Goal: Task Accomplishment & Management: Use online tool/utility

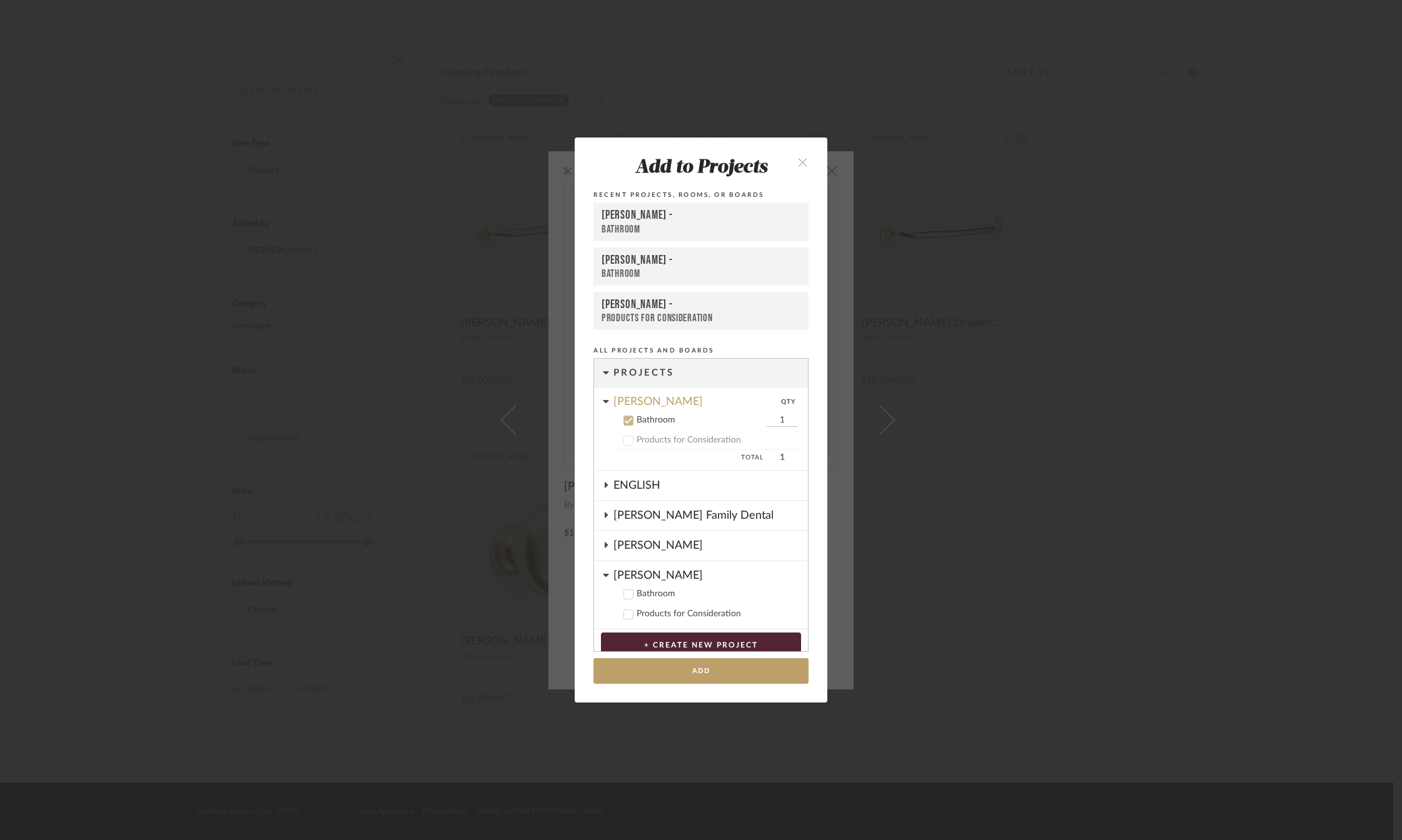
click at [774, 420] on input "1" at bounding box center [782, 421] width 32 height 12
type input "16"
click at [708, 669] on button "Add" at bounding box center [700, 671] width 215 height 26
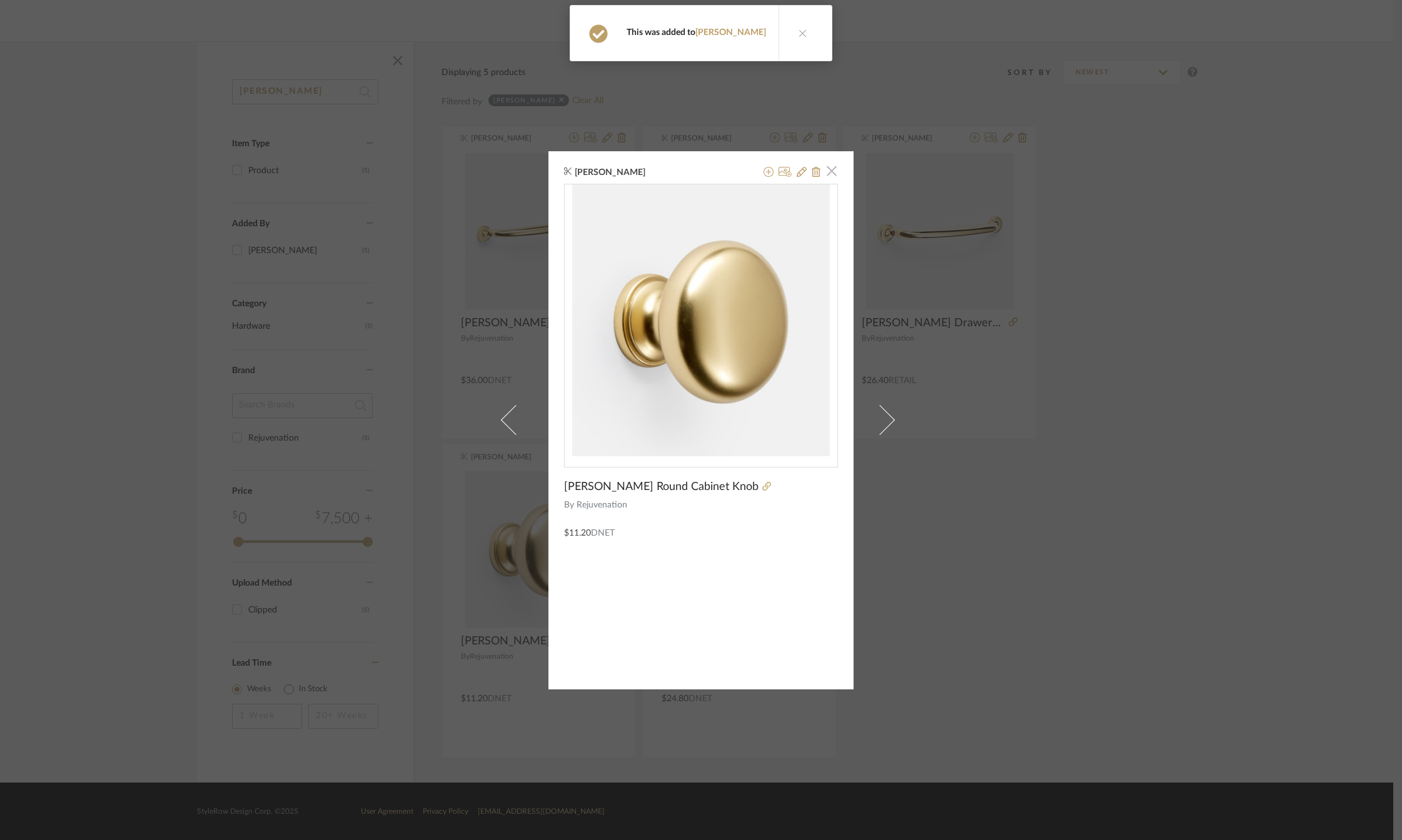
click at [832, 170] on span "button" at bounding box center [832, 172] width 25 height 25
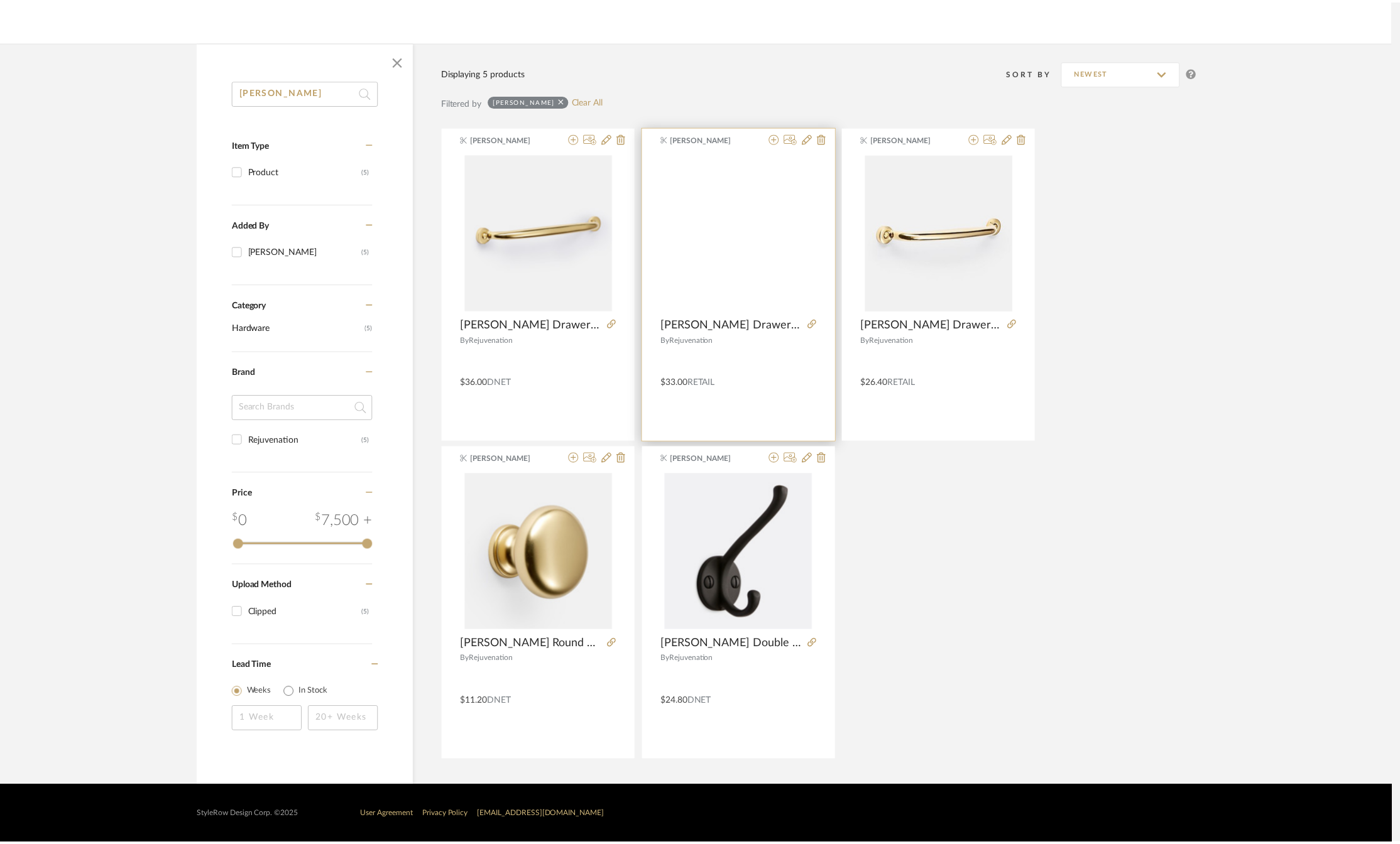
scroll to position [152, 0]
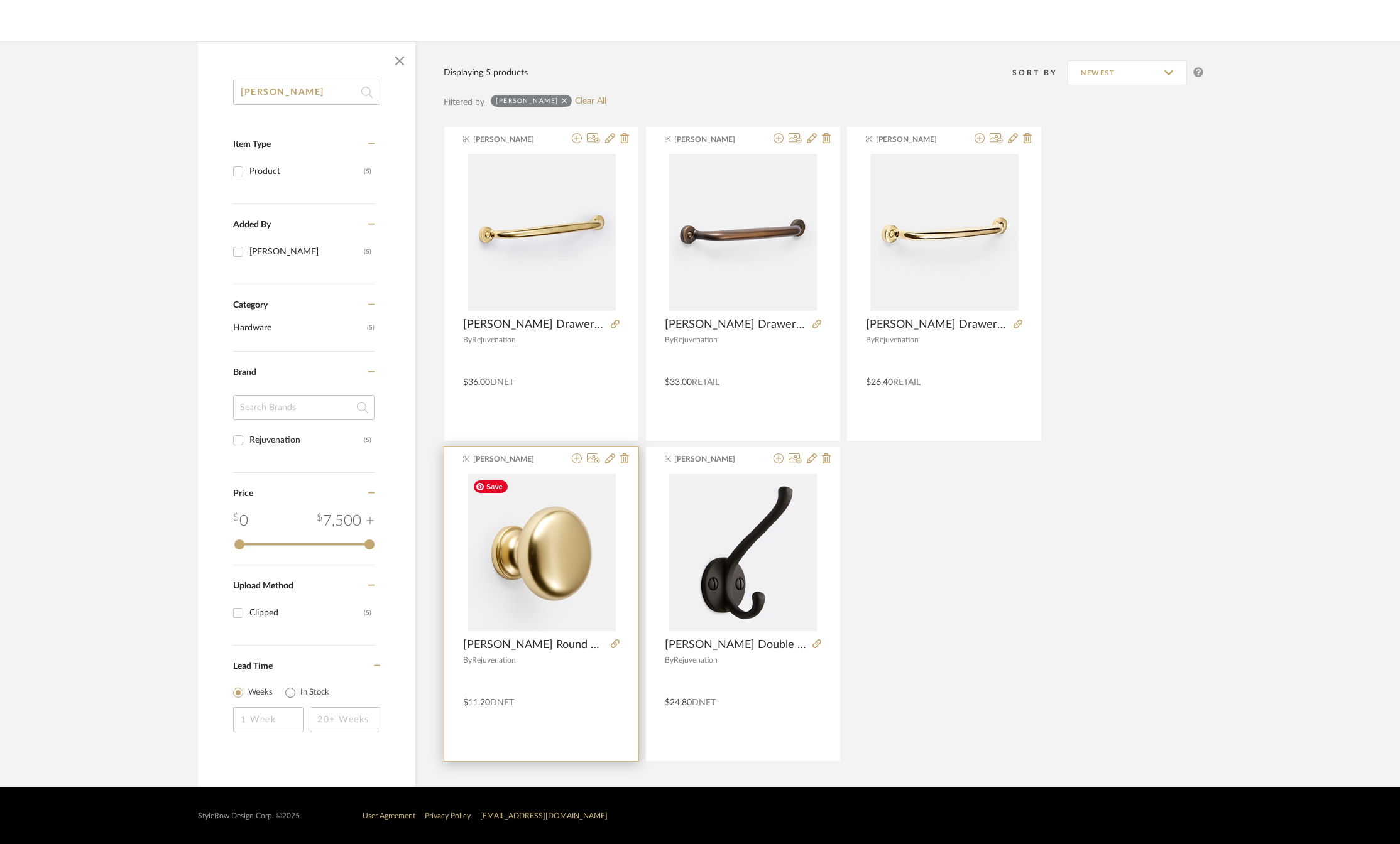
click at [536, 552] on img "0" at bounding box center [542, 552] width 148 height 157
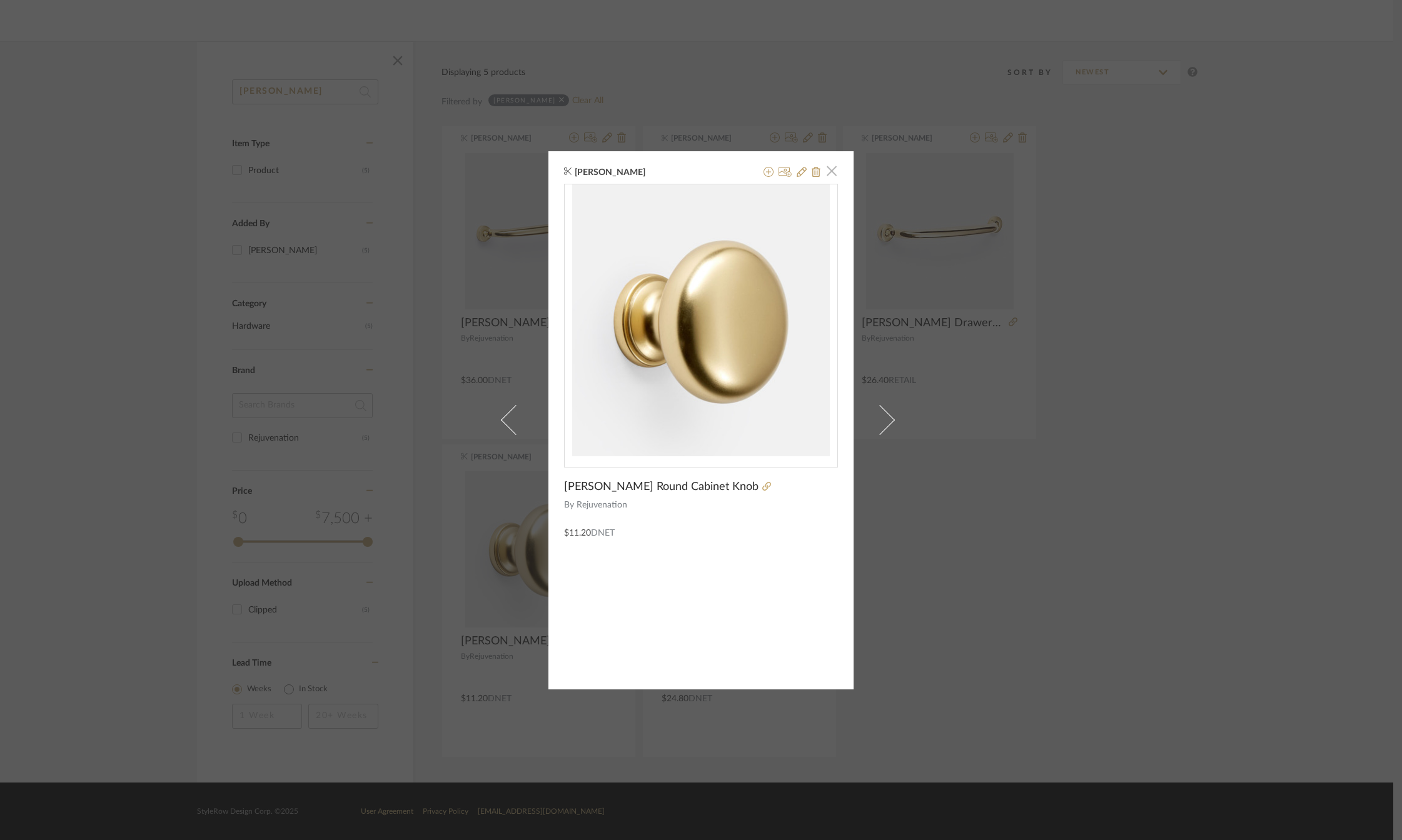
click at [831, 174] on span "button" at bounding box center [832, 172] width 25 height 25
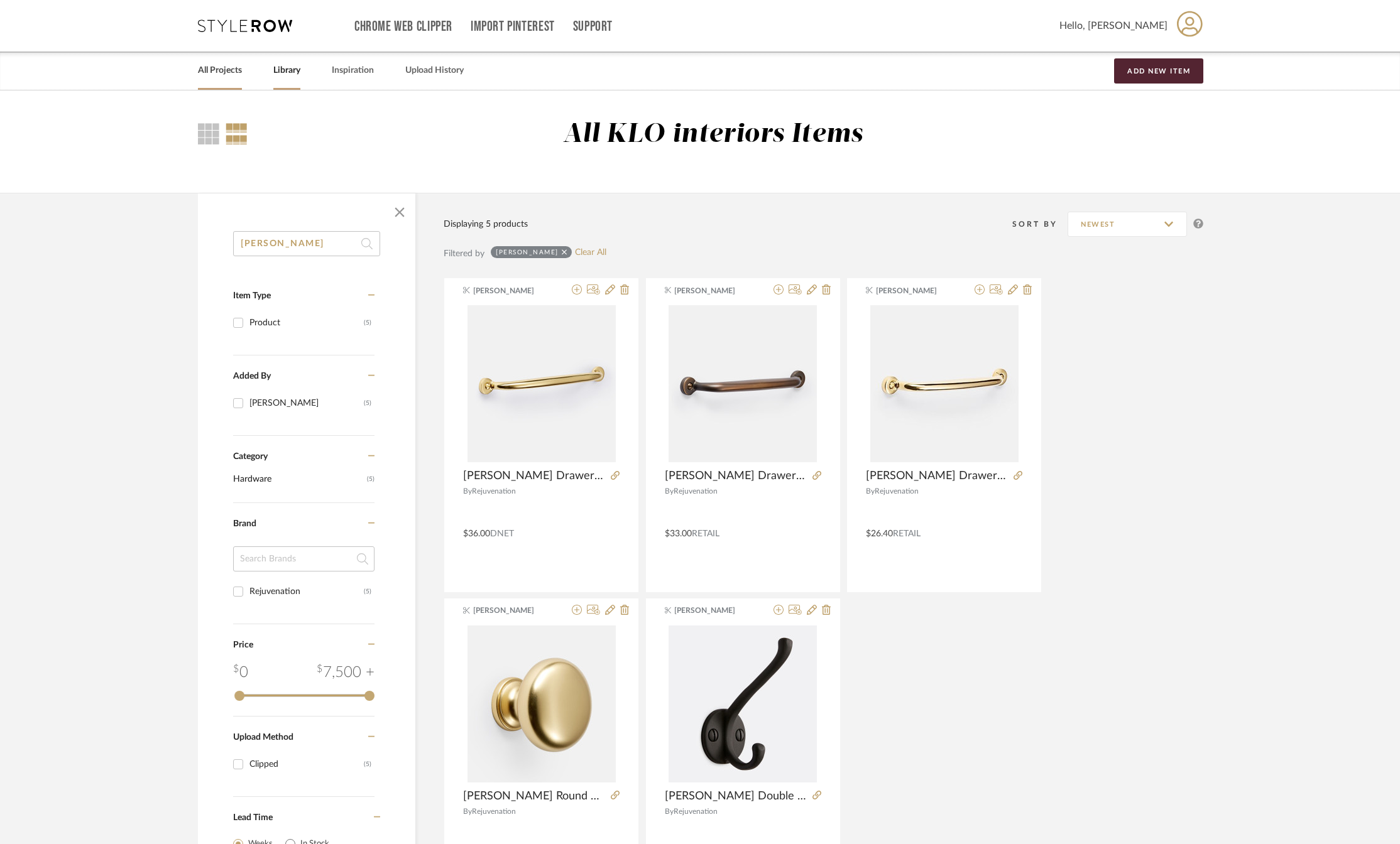
click at [228, 74] on link "All Projects" at bounding box center [220, 70] width 44 height 17
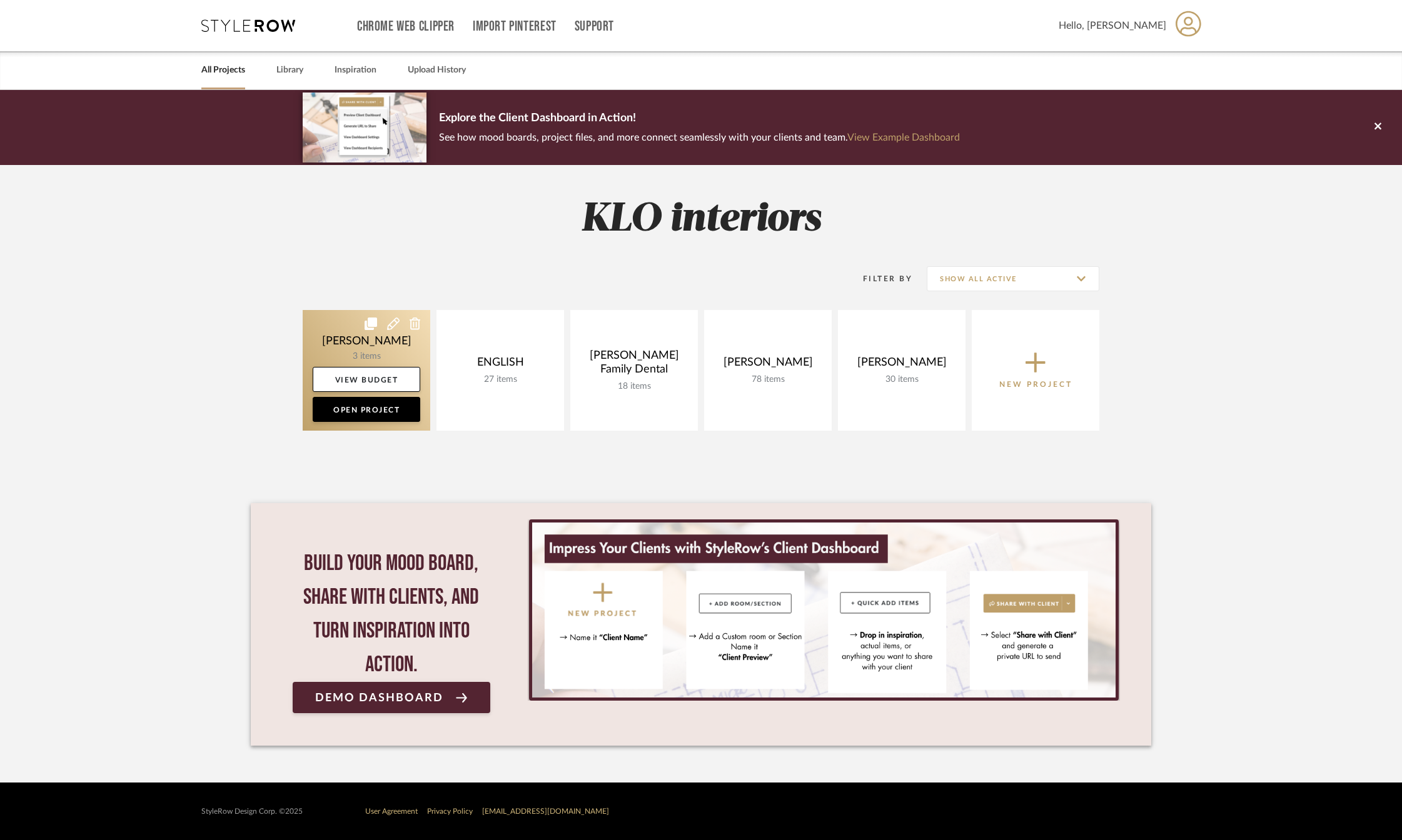
click at [364, 362] on link at bounding box center [367, 370] width 128 height 121
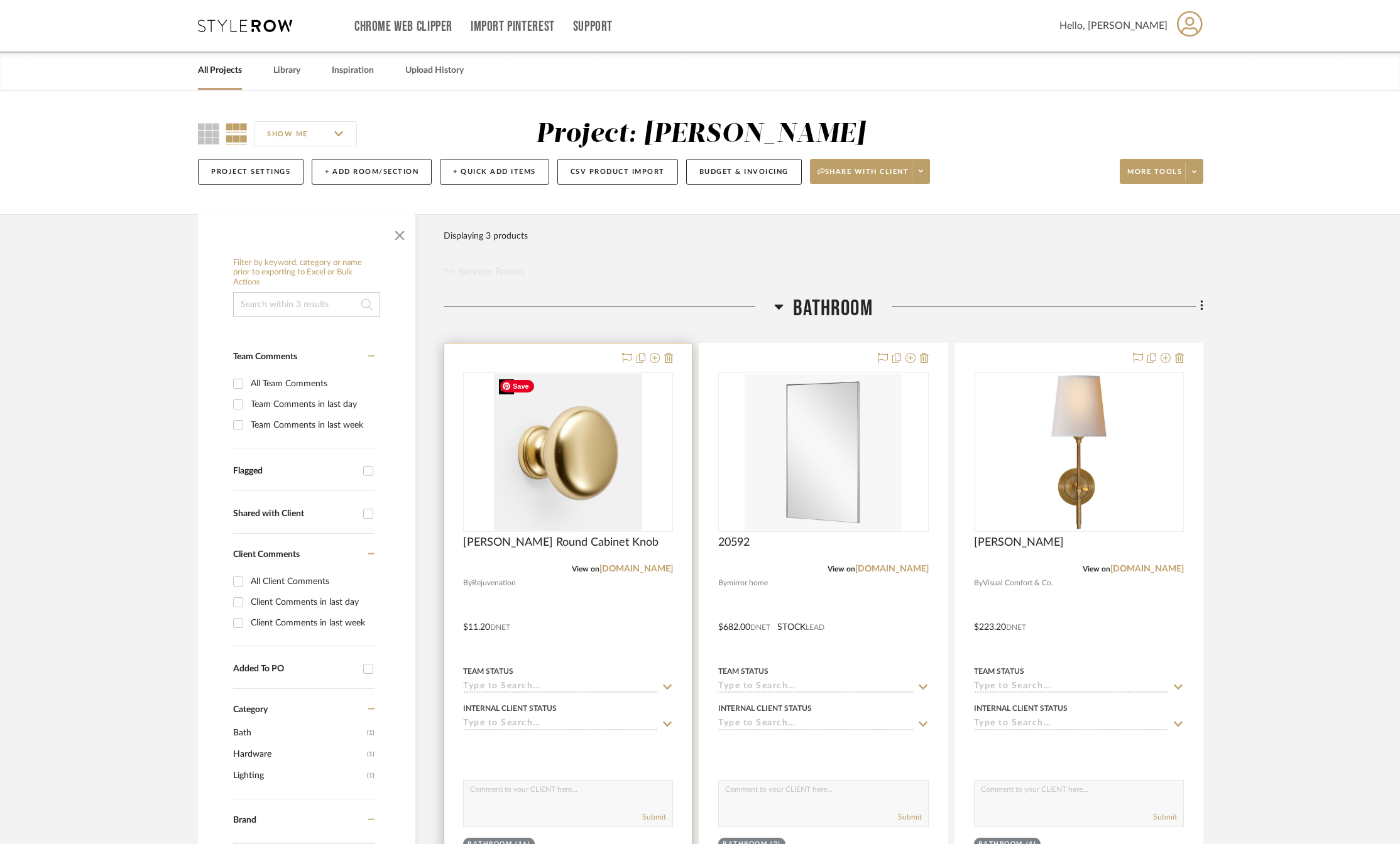
click at [543, 481] on img "0" at bounding box center [567, 452] width 148 height 157
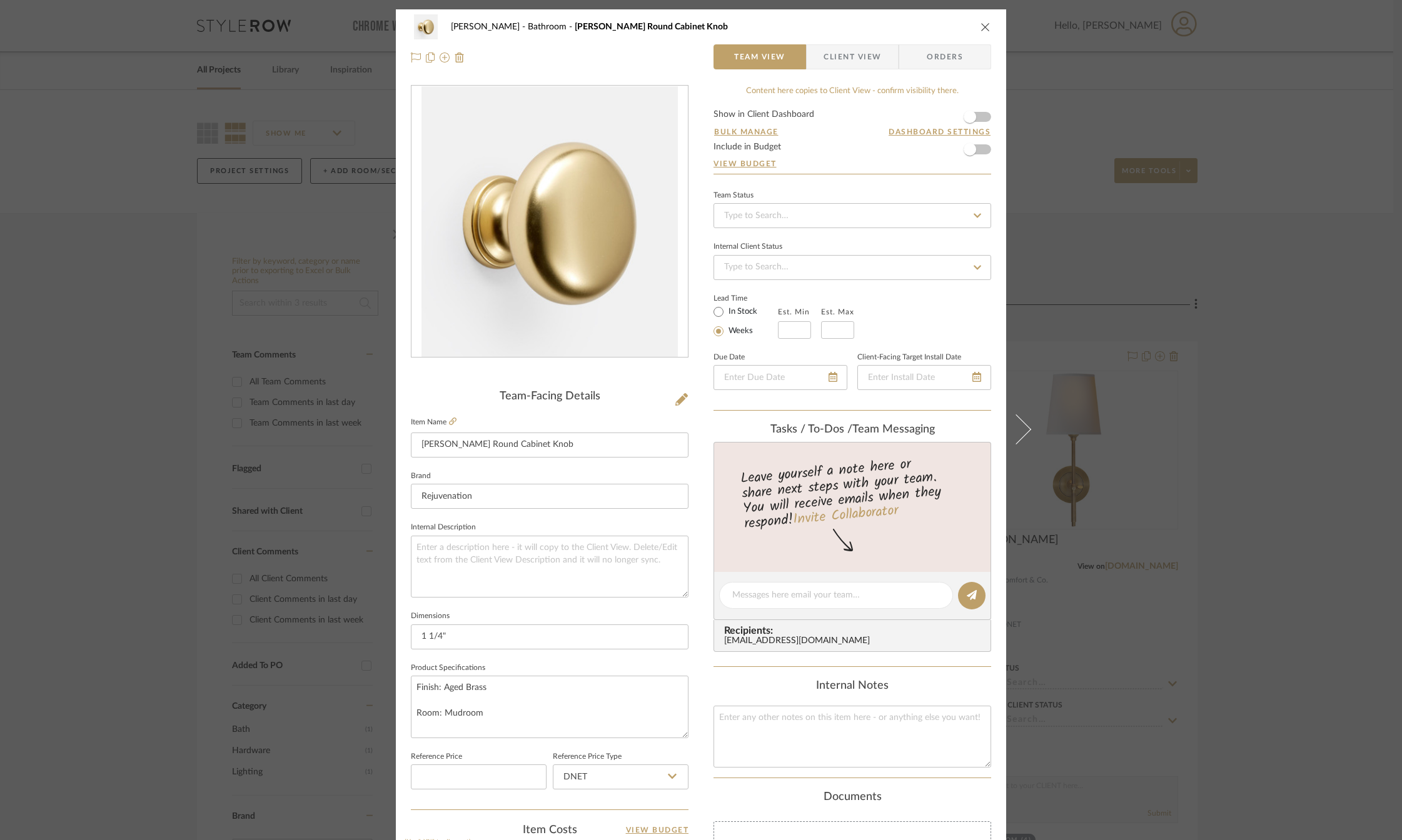
scroll to position [188, 0]
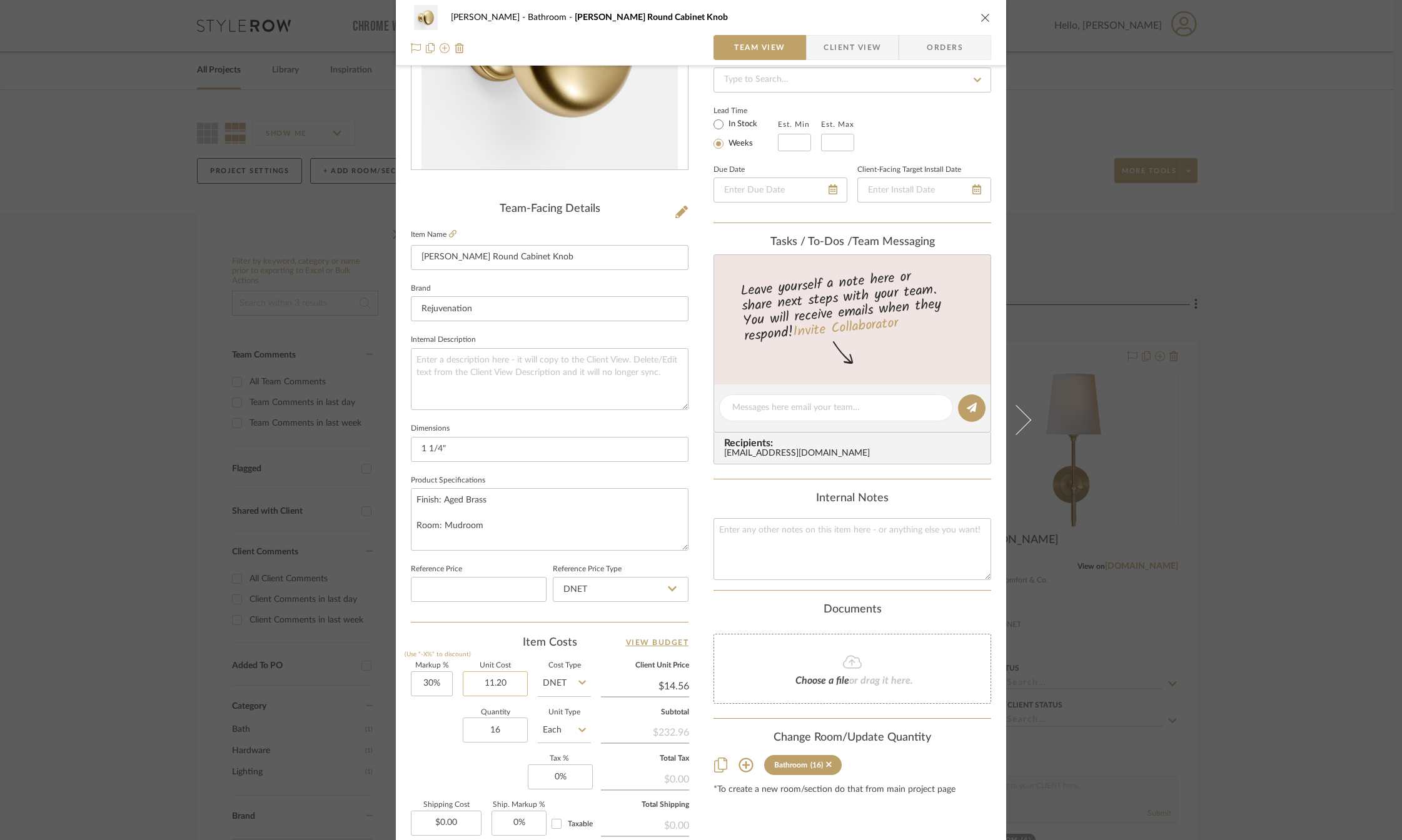
click at [489, 685] on input "11.20" at bounding box center [495, 684] width 65 height 25
type input "$12.00"
click at [428, 728] on div "Quantity 16 Unit Type Each" at bounding box center [501, 732] width 180 height 45
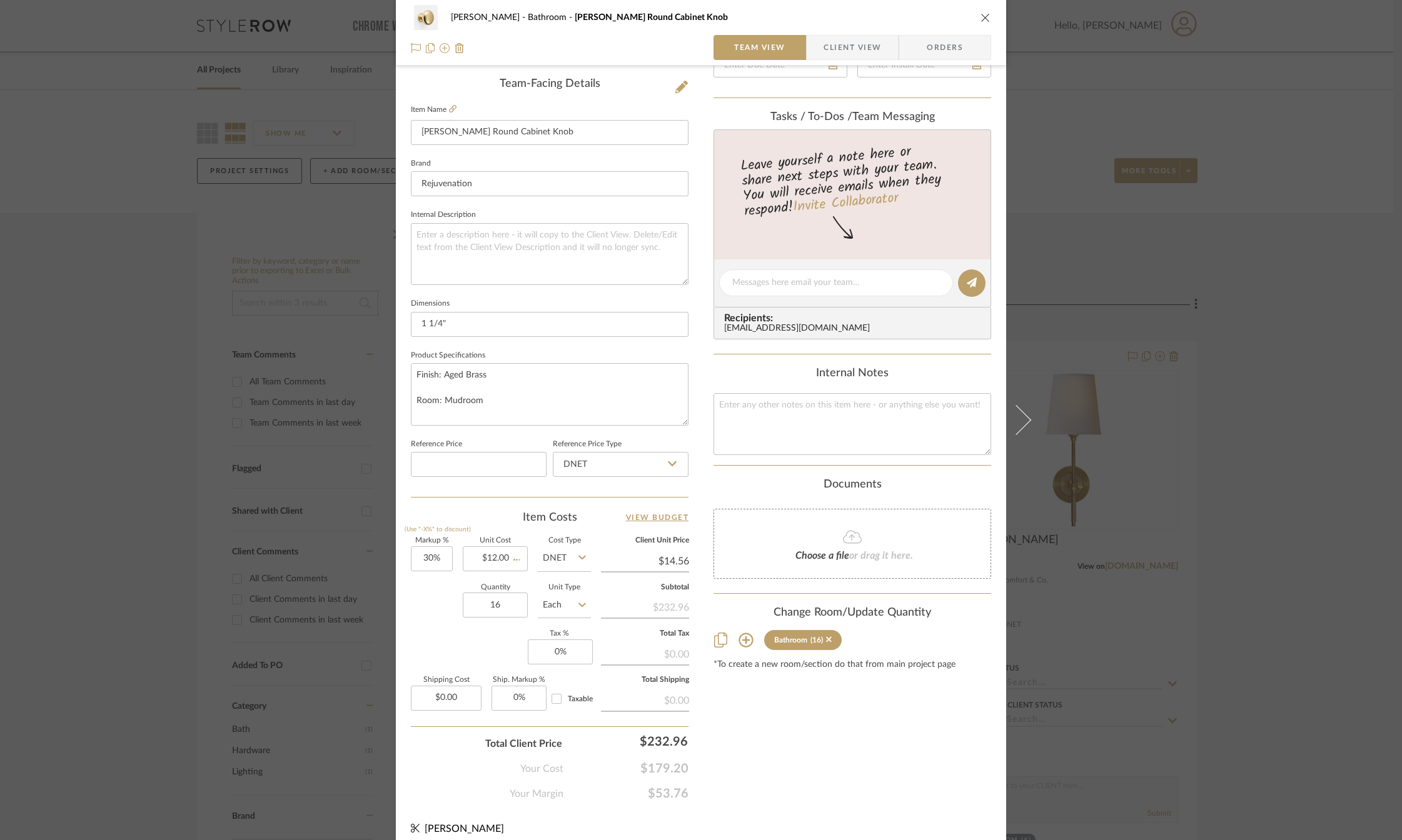
type input "$15.60"
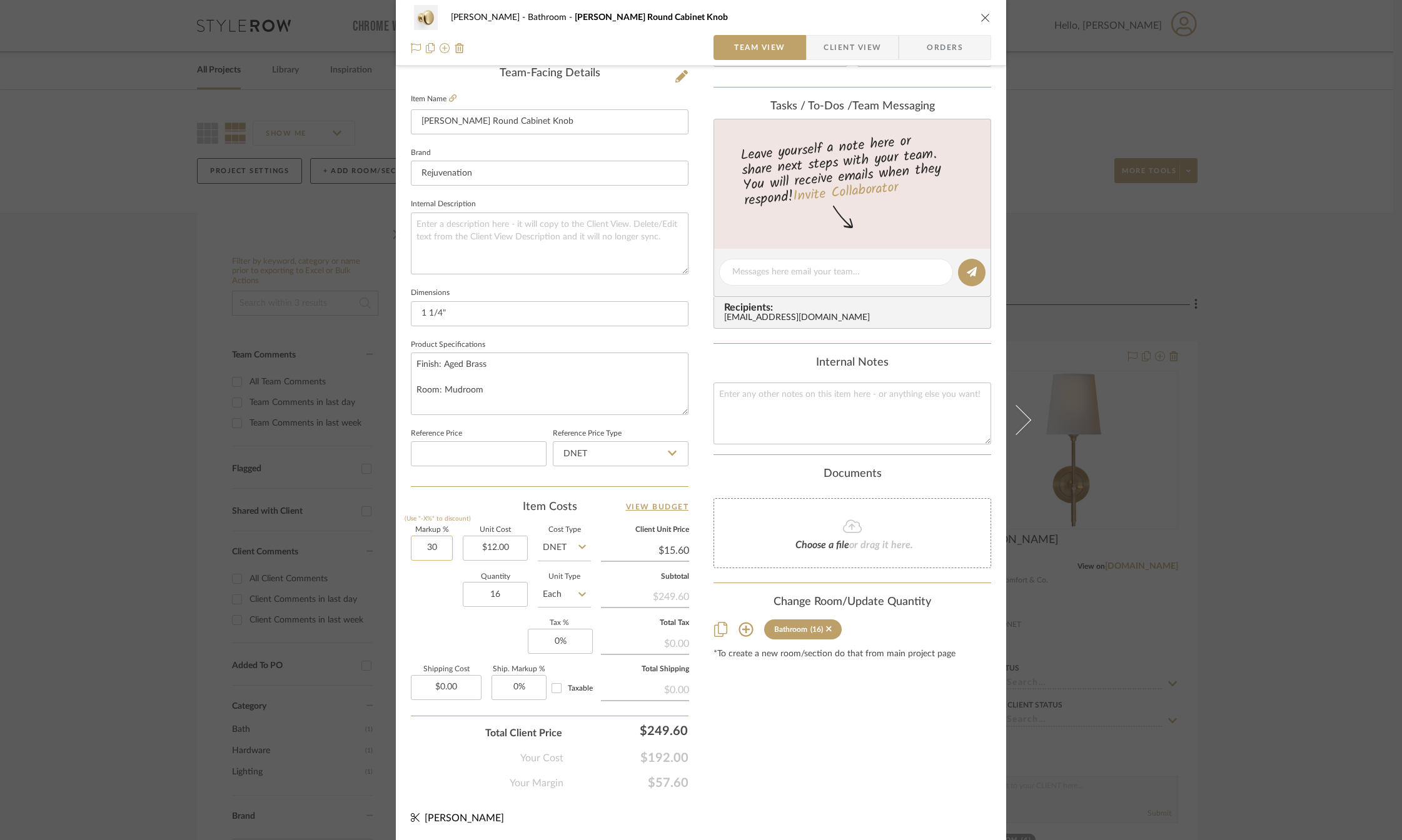
click at [427, 547] on input "30" at bounding box center [431, 548] width 42 height 25
type input "20%"
click at [433, 602] on div "Quantity 16 Unit Type Each" at bounding box center [501, 596] width 180 height 45
type input "$14.40"
click at [432, 678] on input "0.00" at bounding box center [446, 688] width 70 height 25
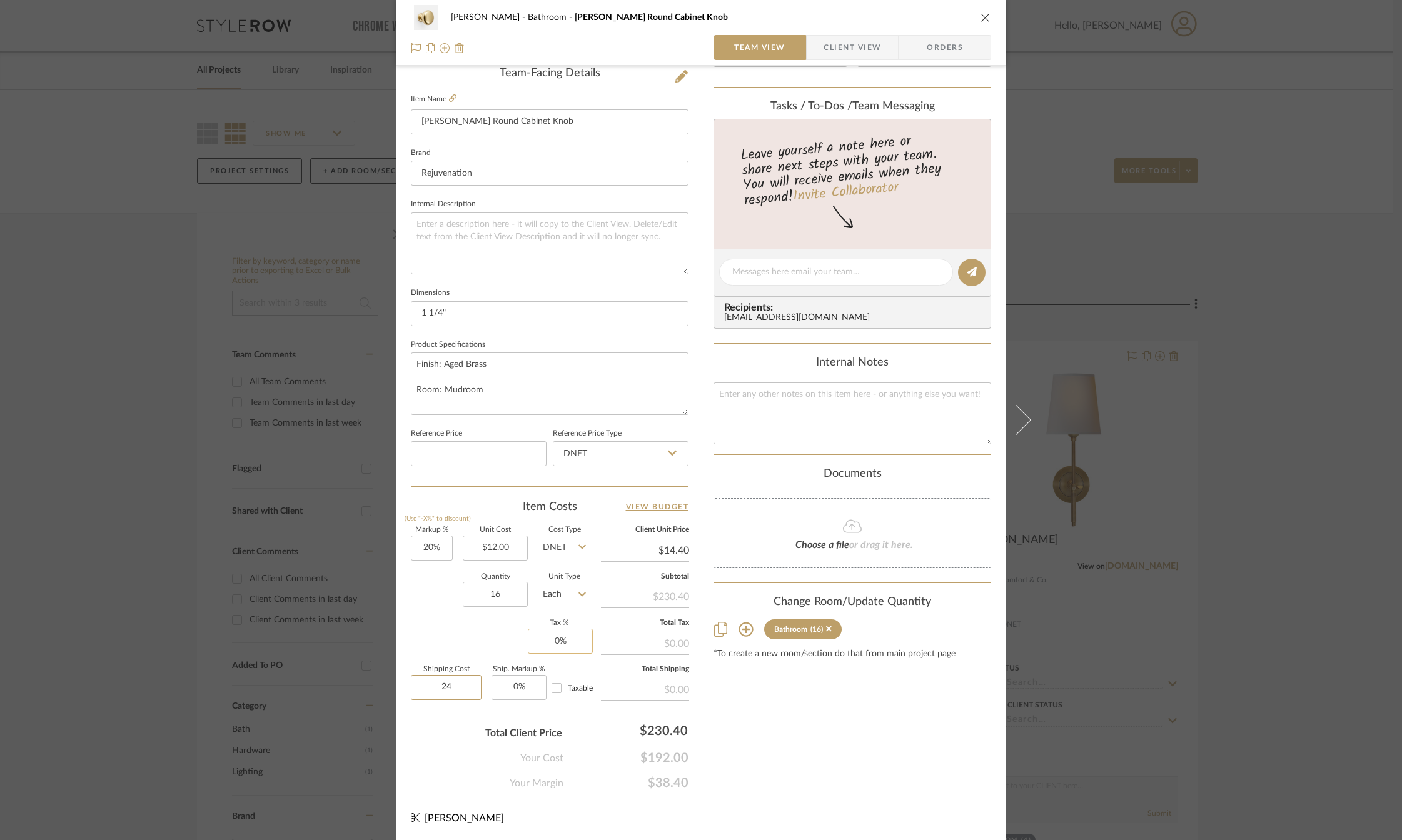
type input "24"
type input "0"
type input "$24.00"
click at [587, 644] on input "0" at bounding box center [560, 641] width 65 height 25
type input "7%"
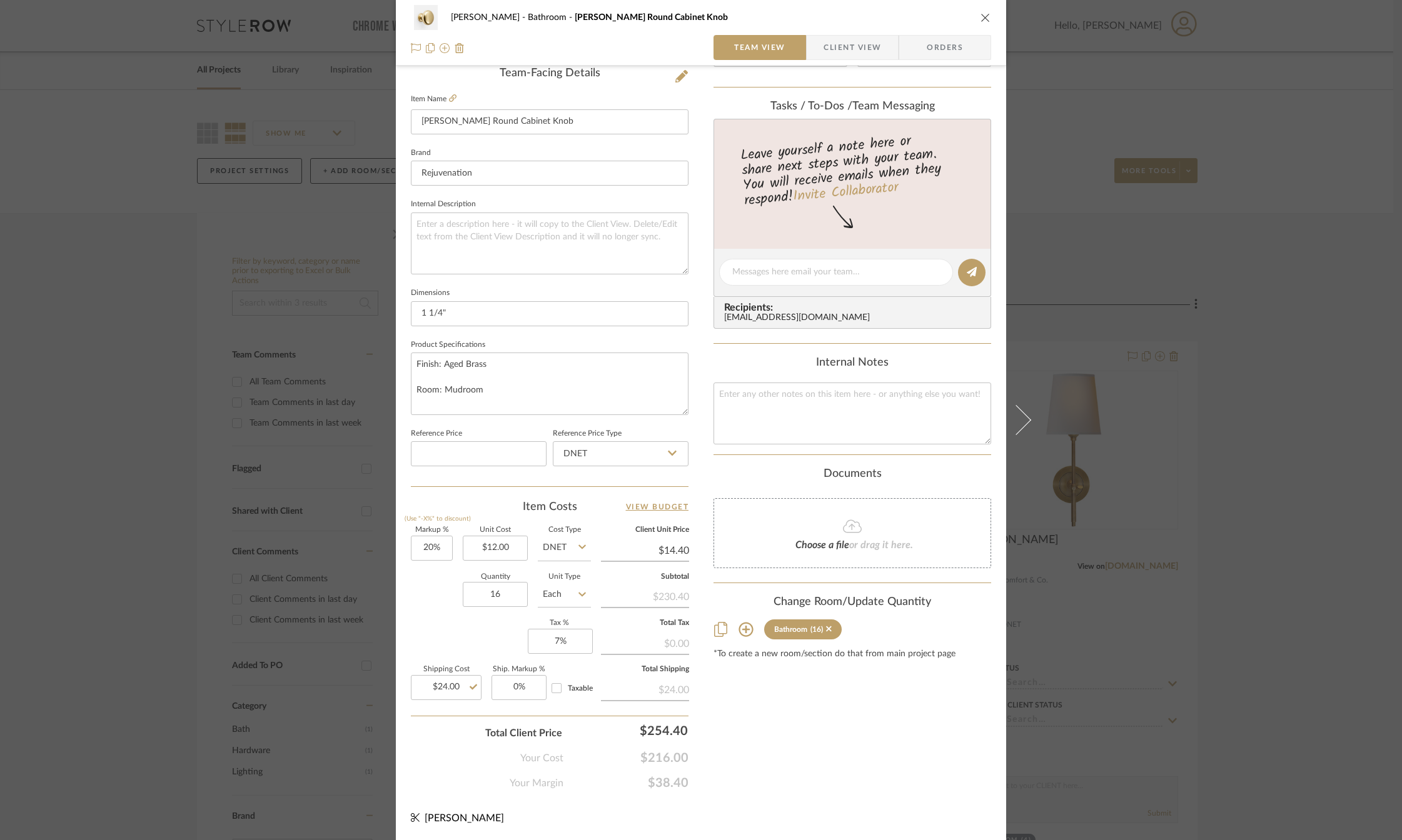
click at [739, 719] on div "Content here copies to Client View - confirm visibility there. Show in Client D…" at bounding box center [852, 276] width 278 height 1029
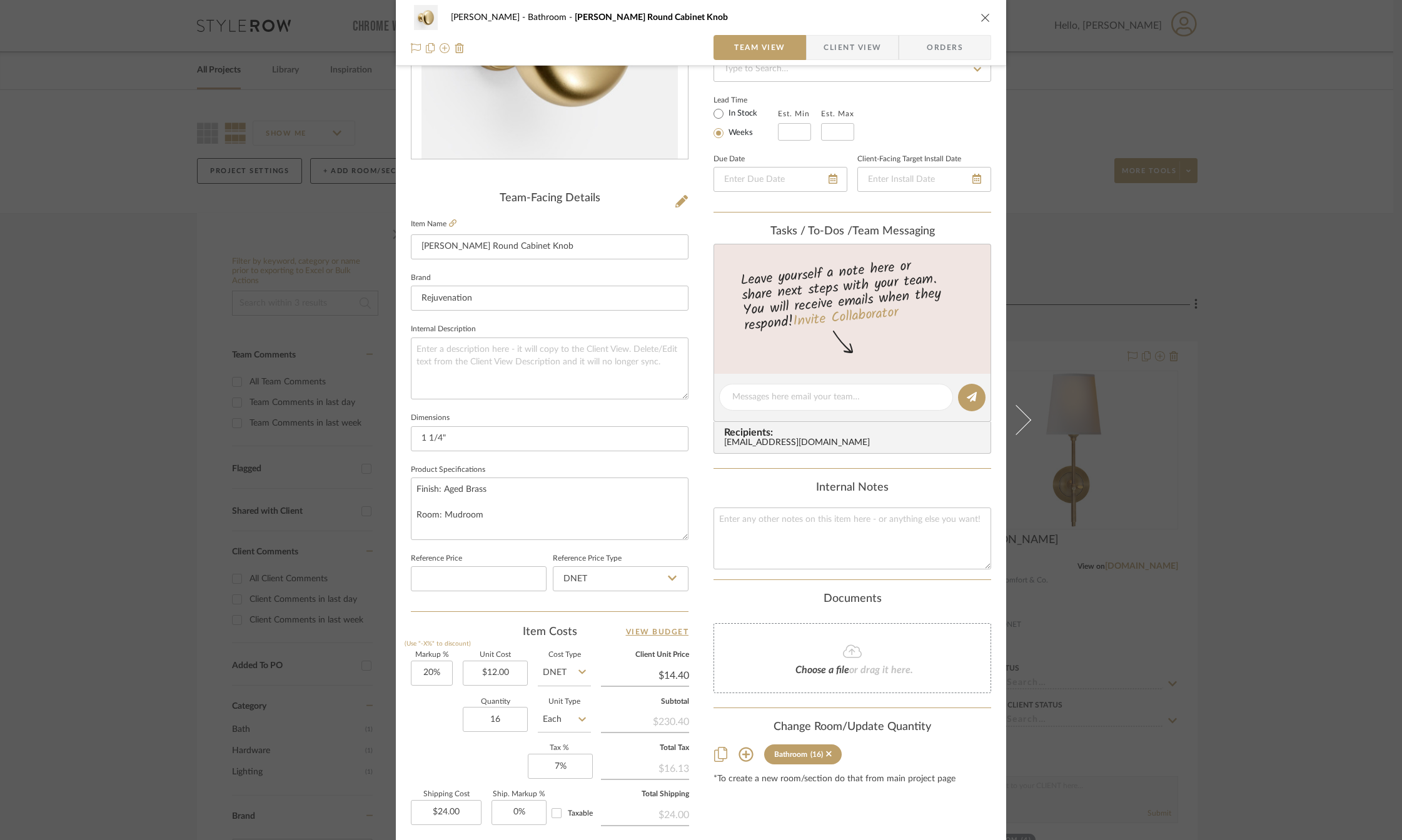
scroll to position [0, 0]
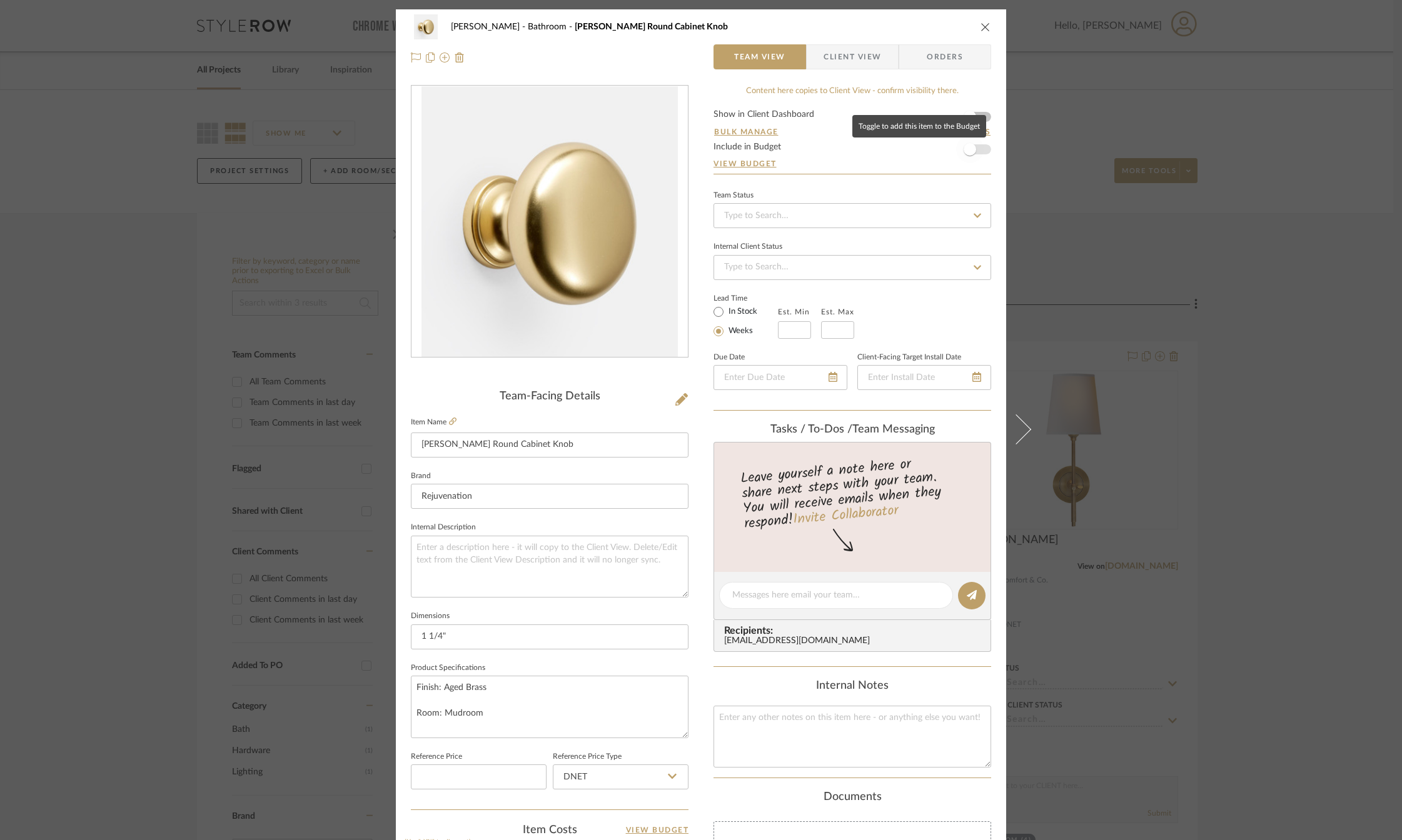
click at [966, 151] on span "button" at bounding box center [969, 149] width 12 height 12
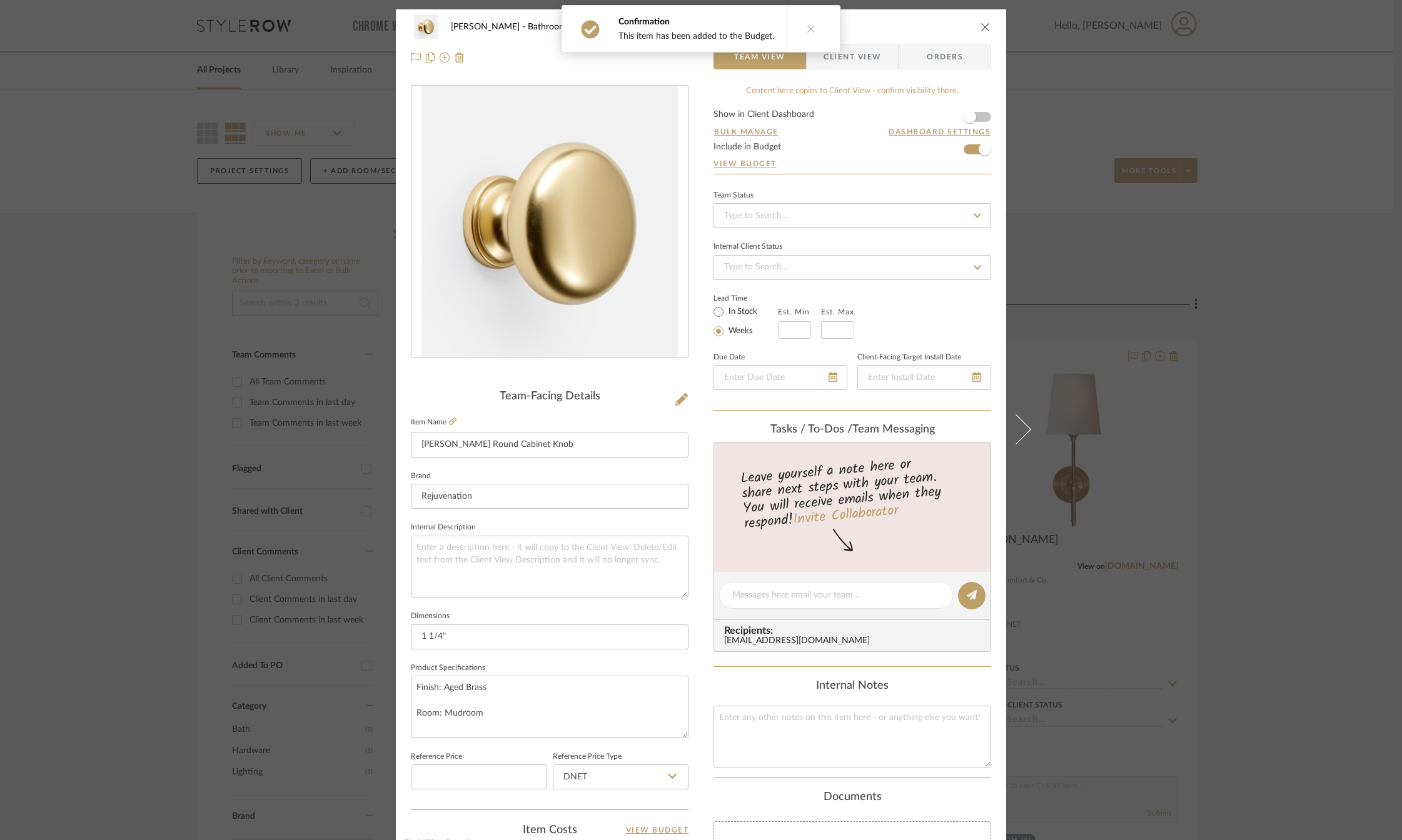
click at [980, 28] on icon "close" at bounding box center [986, 27] width 10 height 10
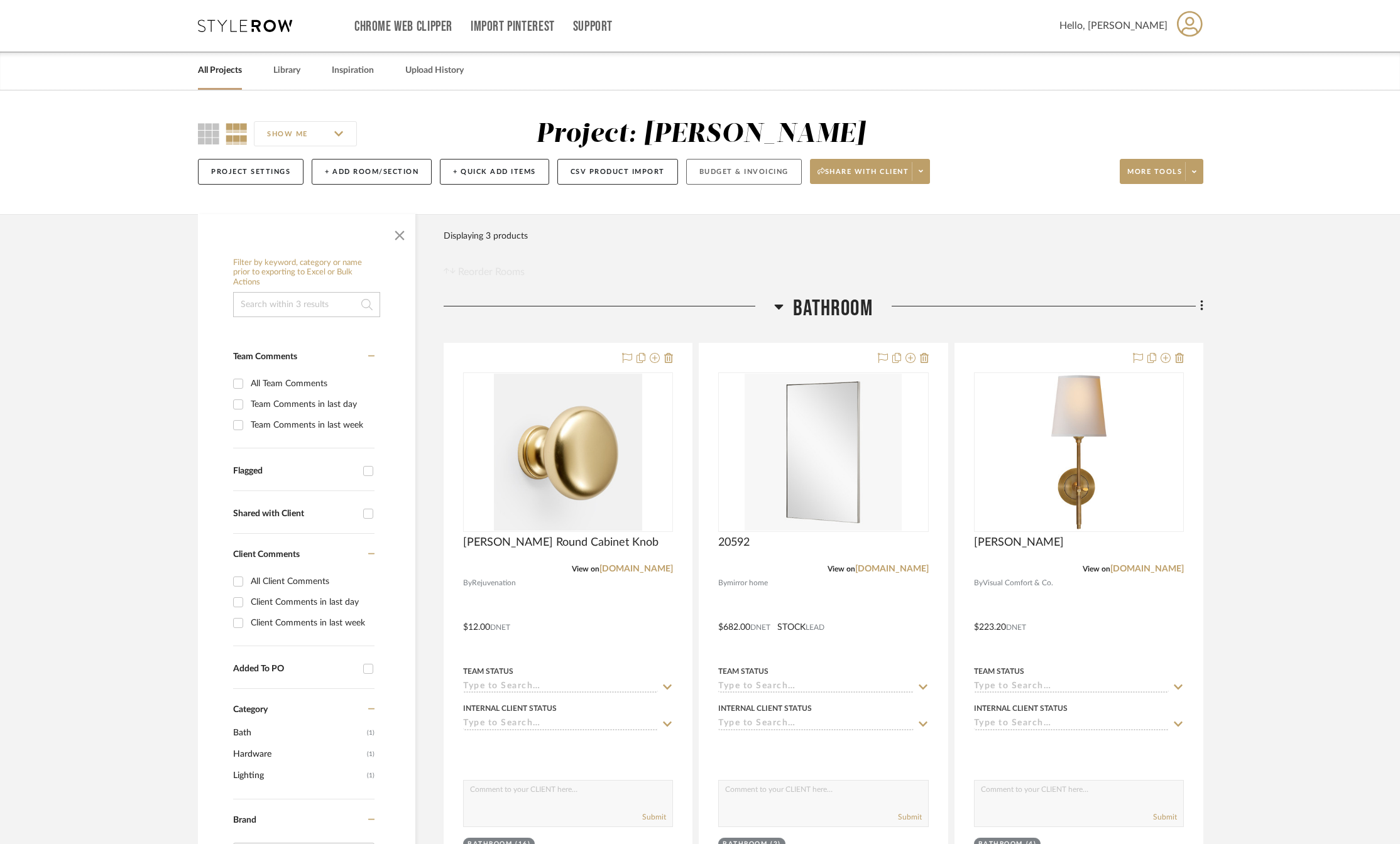
click at [751, 175] on button "Budget & Invoicing" at bounding box center [743, 172] width 116 height 26
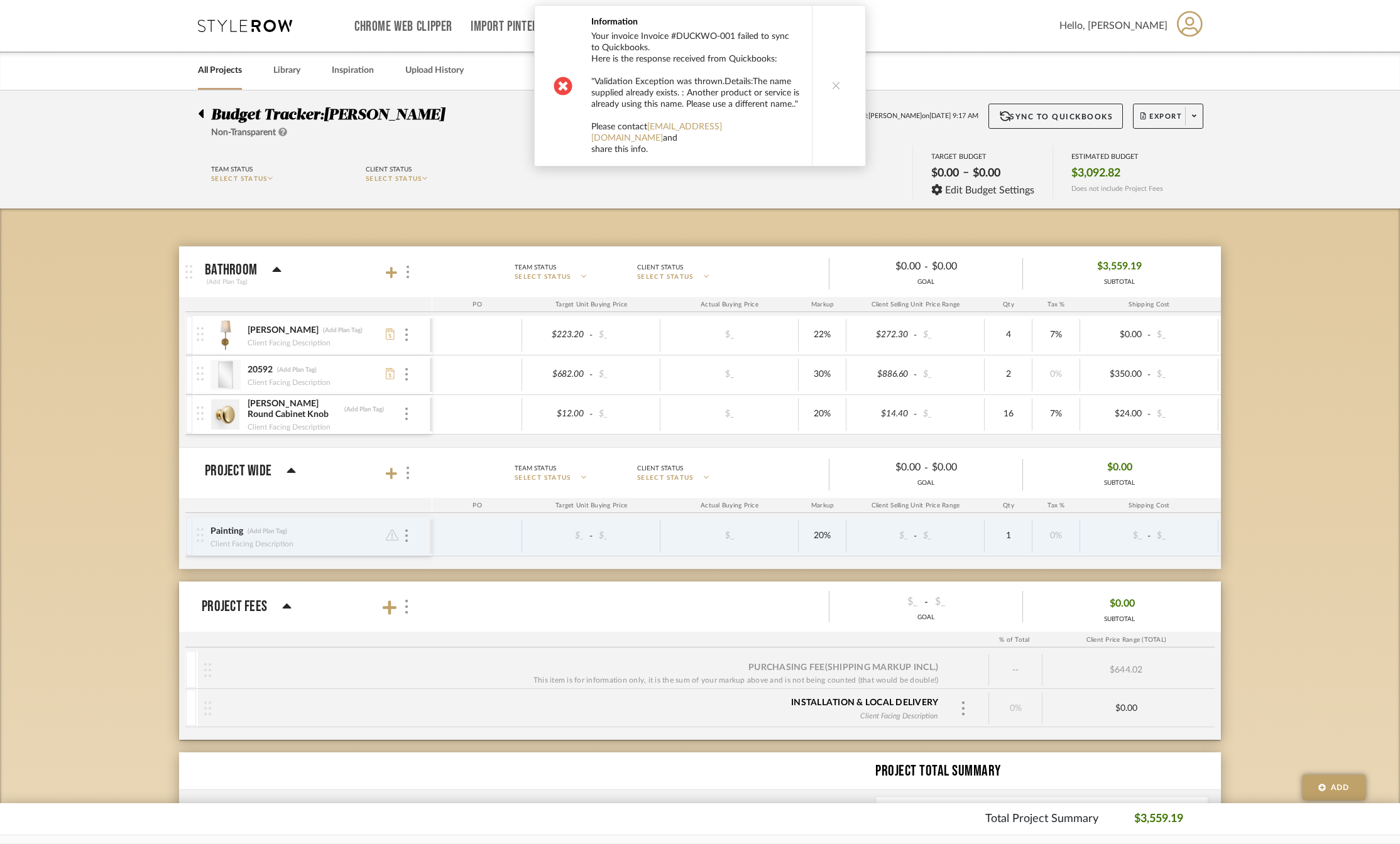
click at [833, 88] on icon at bounding box center [836, 85] width 9 height 9
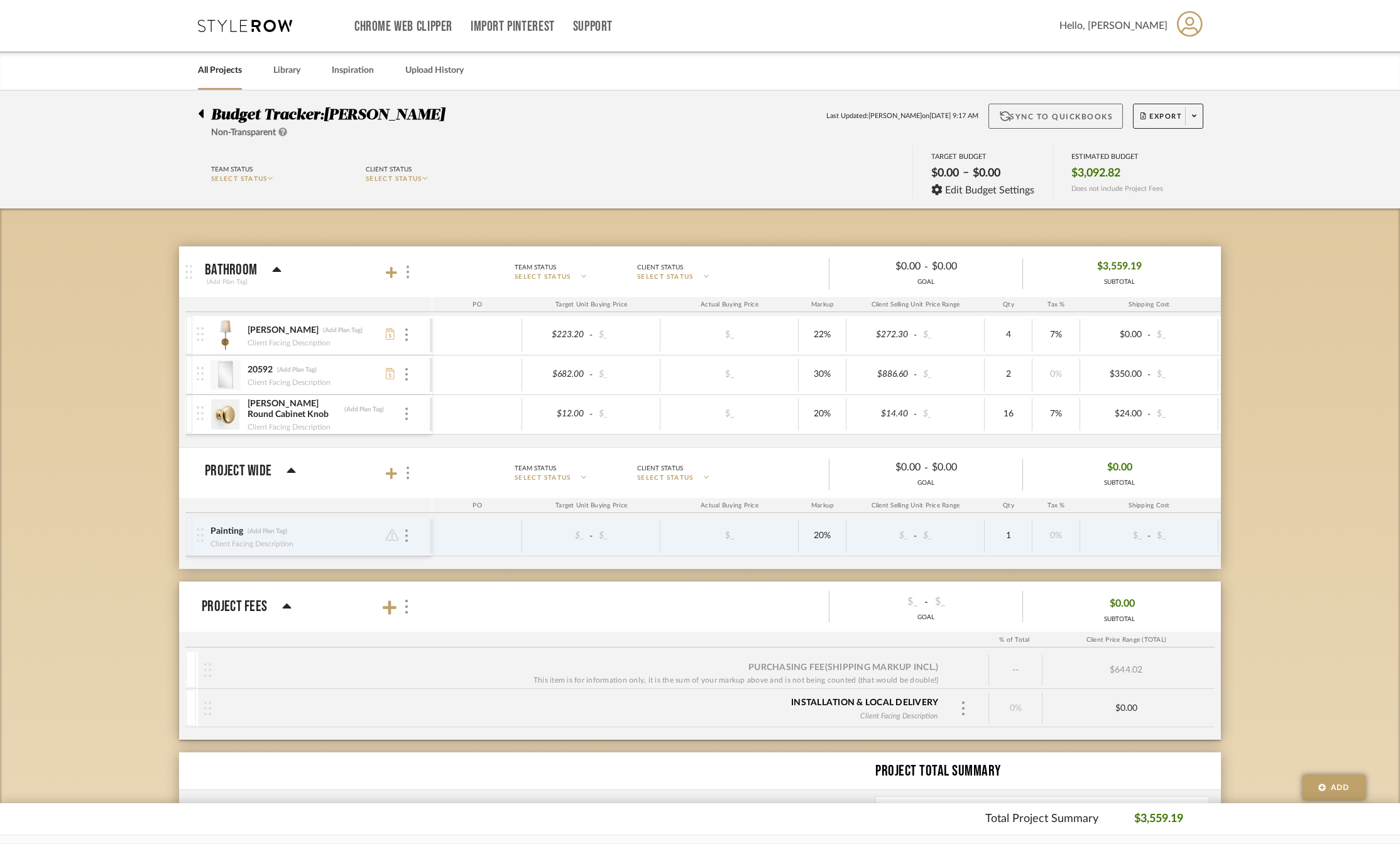
click at [1045, 116] on button "Sync to QuickBooks" at bounding box center [1056, 116] width 135 height 25
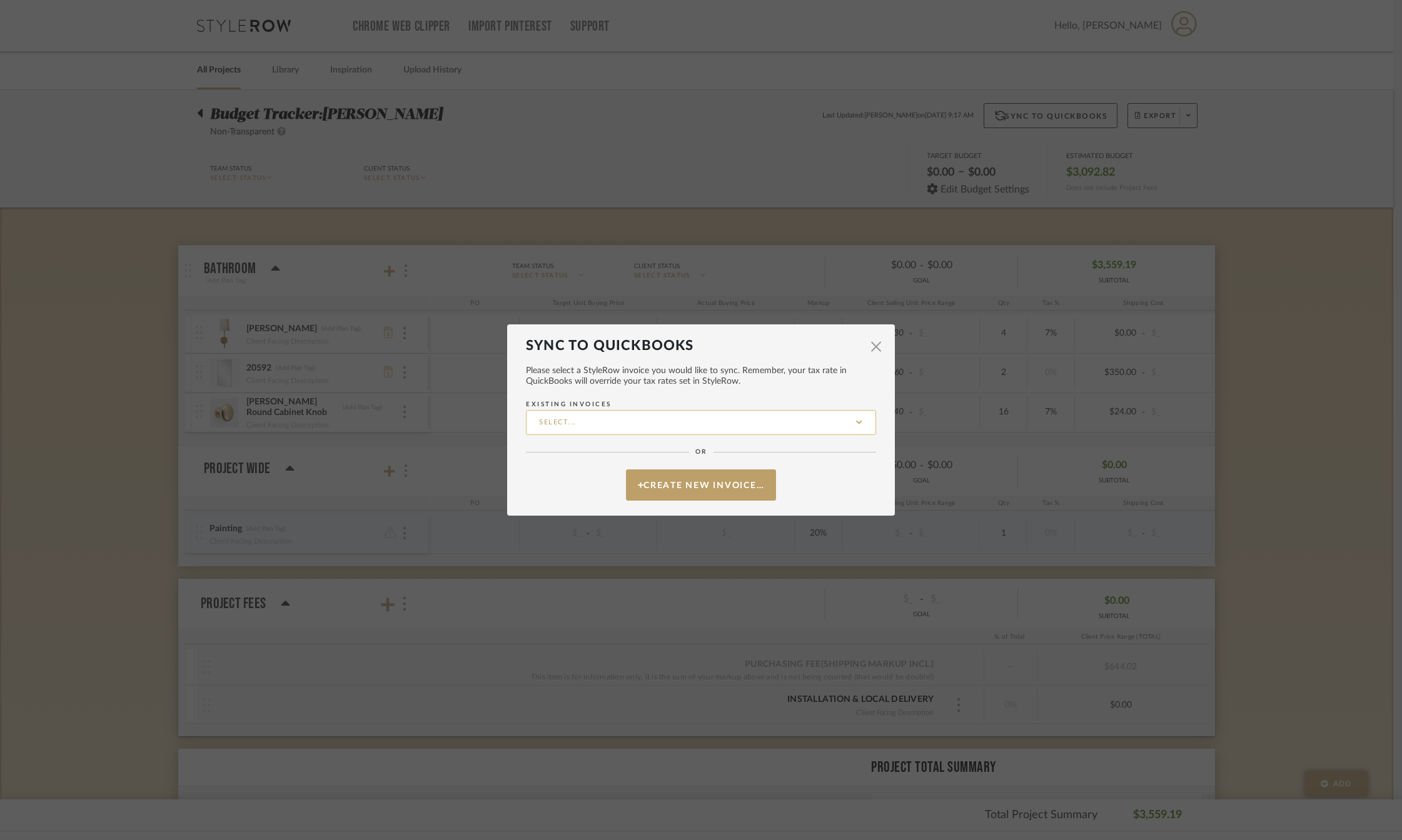
click at [687, 416] on input "Existing Invoices" at bounding box center [701, 423] width 350 height 25
click at [725, 372] on span "Please select a StyleRow invoice you would like to sync. Remember, your tax rat…" at bounding box center [701, 376] width 350 height 21
click at [690, 482] on button "Create New Invoice…" at bounding box center [701, 485] width 150 height 32
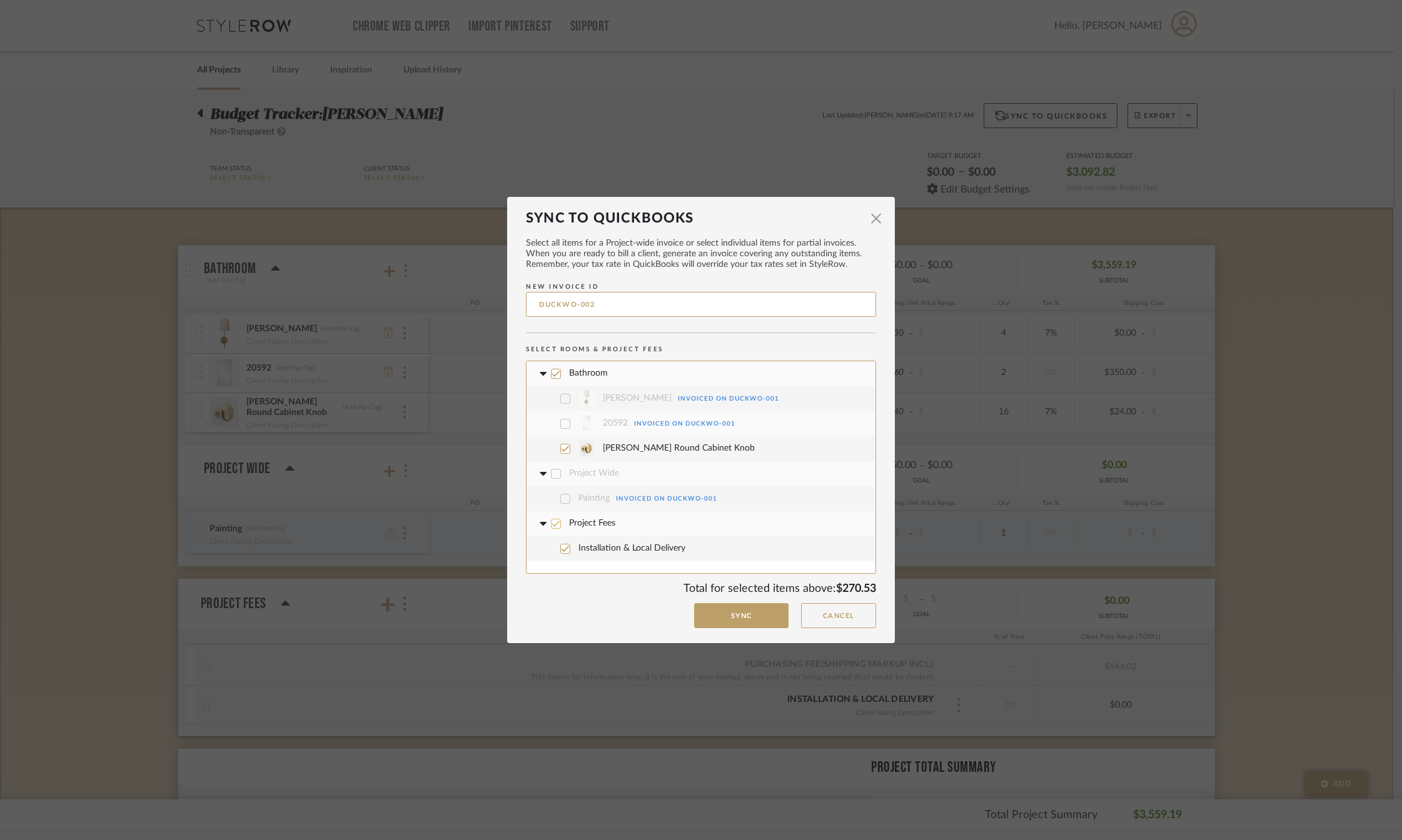
click at [551, 521] on icon at bounding box center [556, 524] width 9 height 9
click at [739, 614] on button "Sync" at bounding box center [741, 616] width 95 height 26
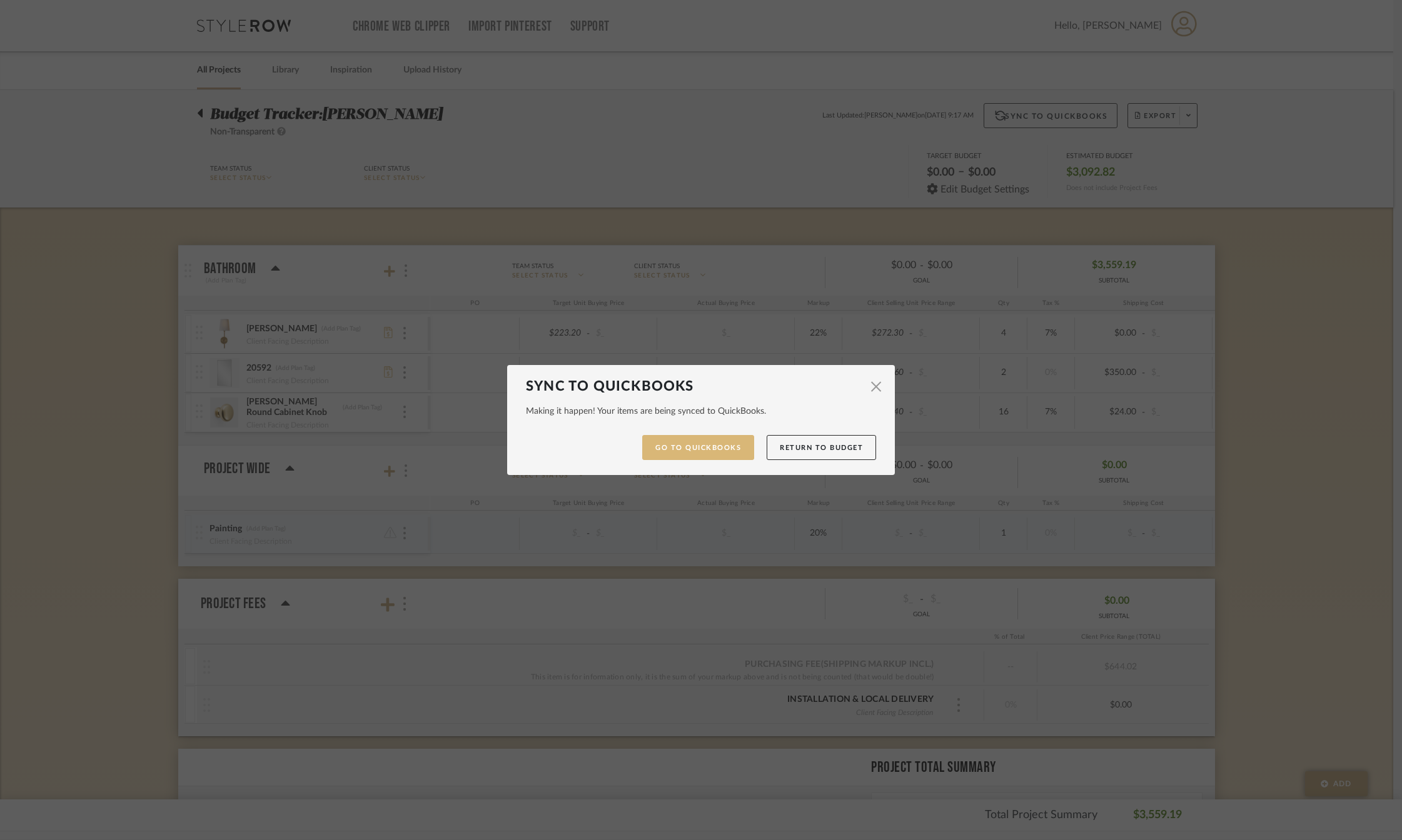
click at [697, 446] on link "Go to QuickBooks" at bounding box center [698, 448] width 112 height 26
